Goal: Information Seeking & Learning: Learn about a topic

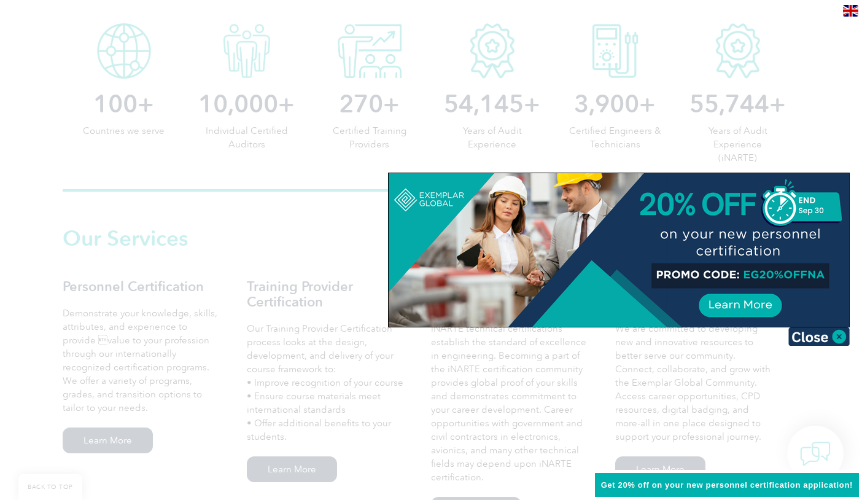
scroll to position [659, 0]
click at [820, 338] on img at bounding box center [818, 336] width 61 height 18
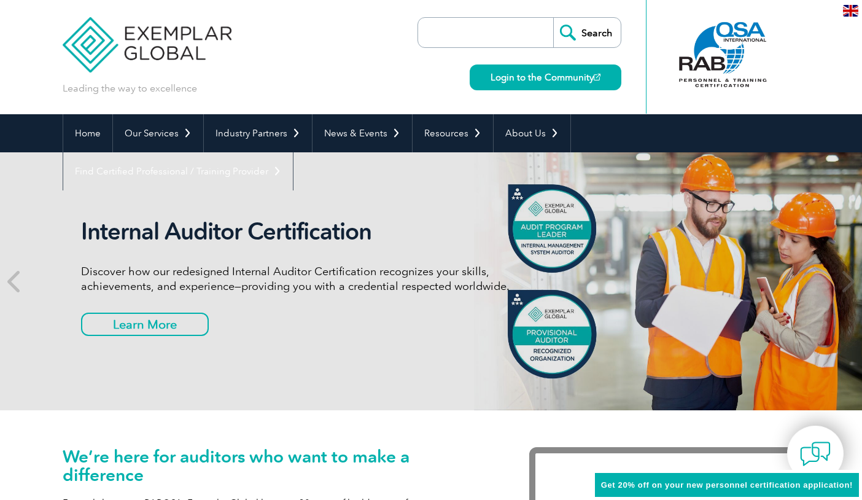
scroll to position [1, 0]
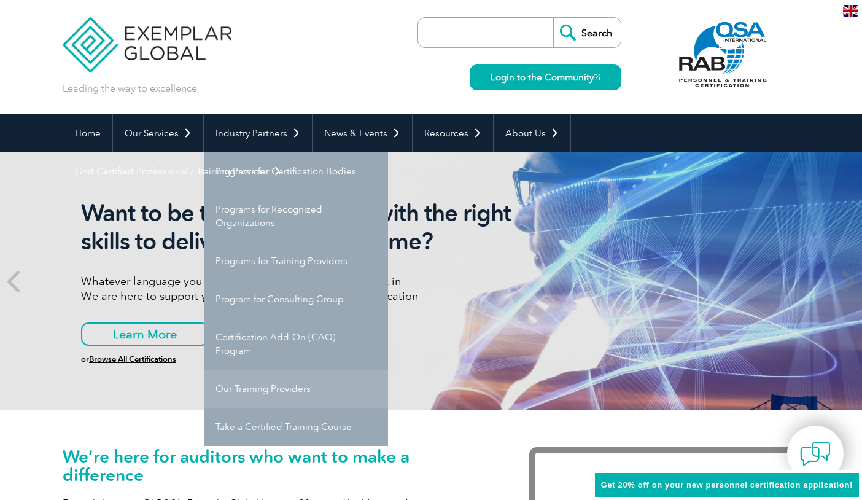
click at [308, 391] on link "Our Training Providers" at bounding box center [296, 389] width 184 height 38
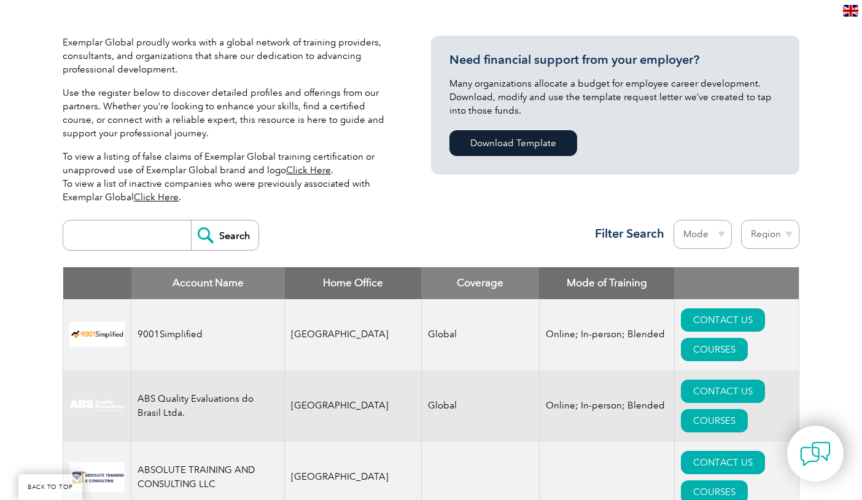
scroll to position [294, 0]
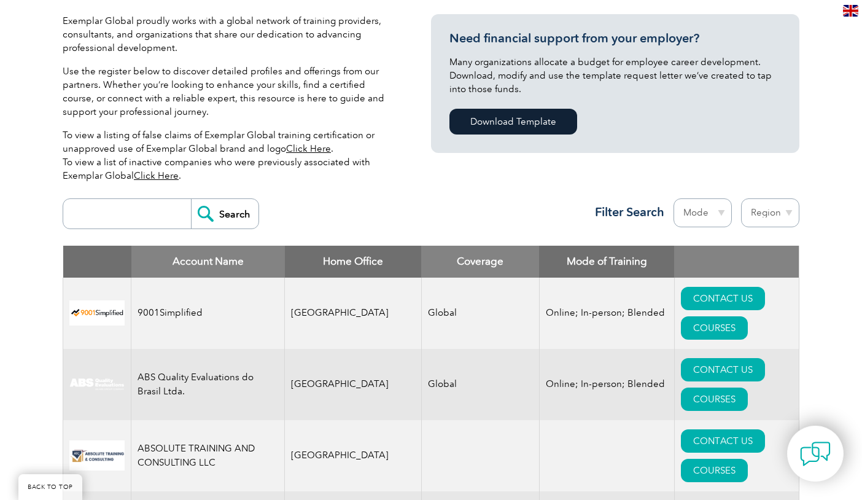
click at [156, 214] on input "search" at bounding box center [130, 213] width 122 height 29
type input "velocity 360"
click at [225, 214] on input "Search" at bounding box center [225, 213] width 68 height 29
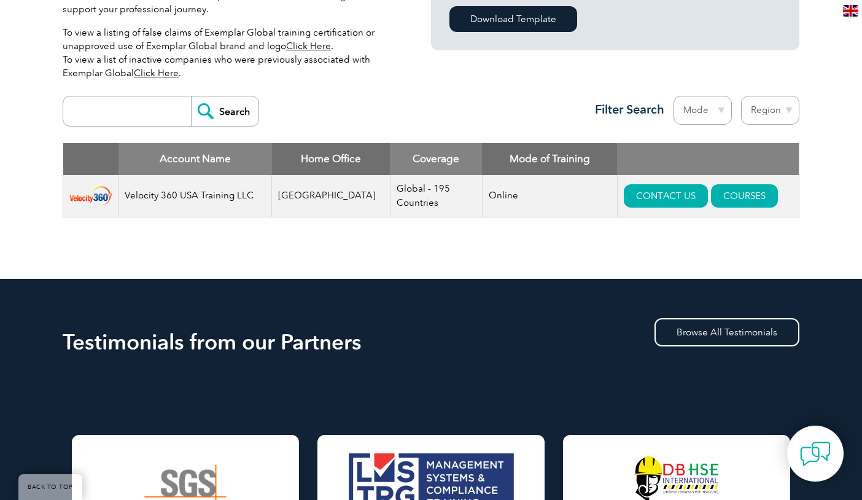
scroll to position [401, 0]
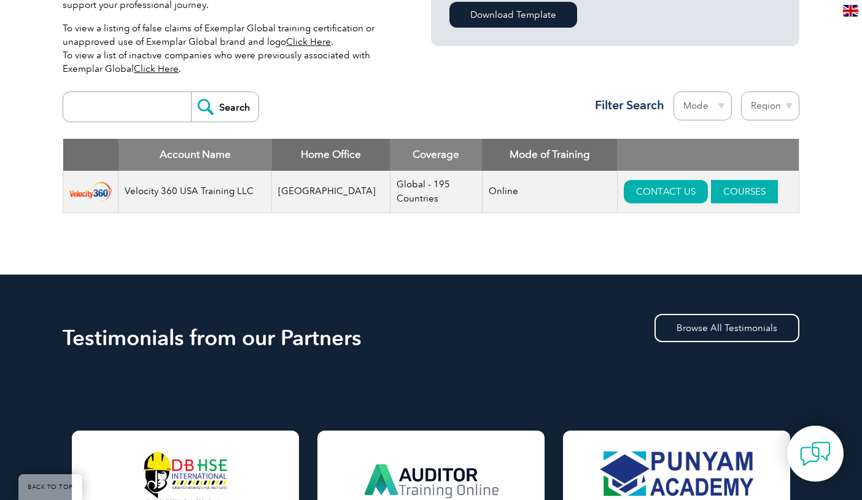
click at [739, 187] on link "COURSES" at bounding box center [744, 191] width 67 height 23
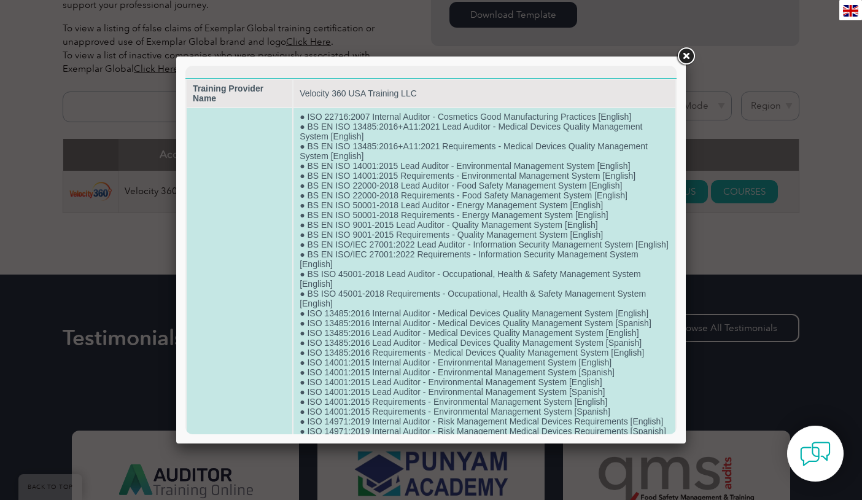
scroll to position [0, 0]
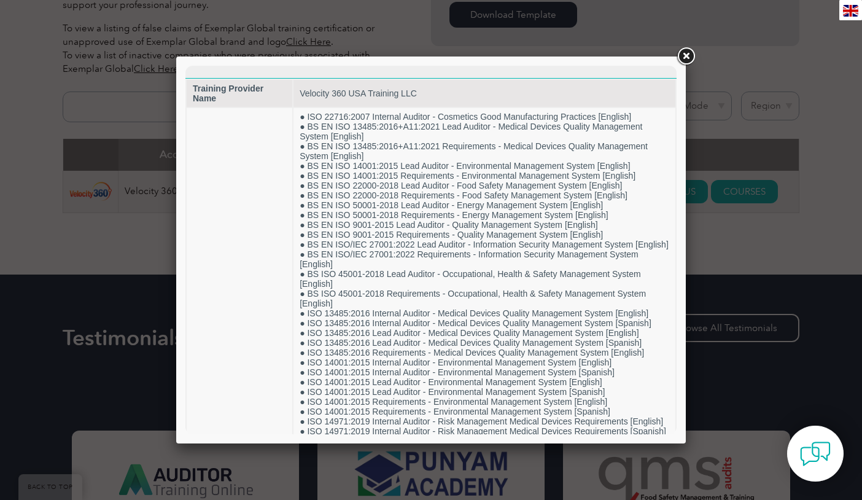
click at [688, 52] on link at bounding box center [686, 56] width 22 height 22
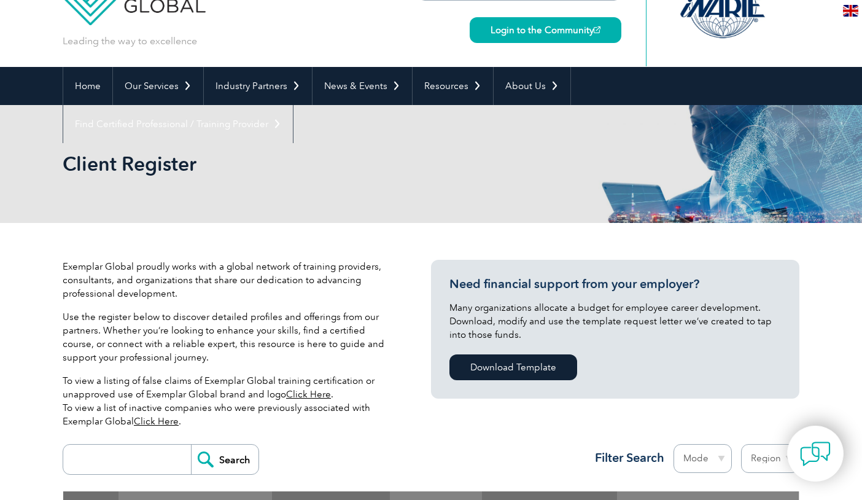
scroll to position [35, 0]
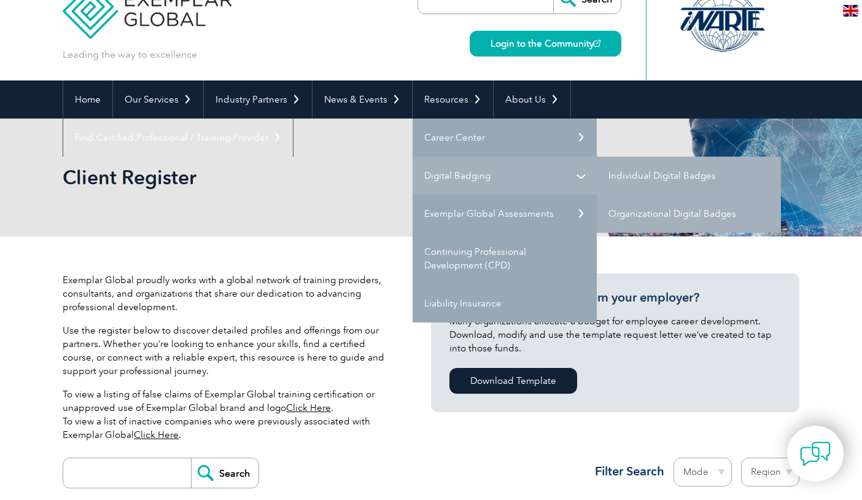
click at [463, 173] on link "Digital Badging" at bounding box center [505, 176] width 184 height 38
